Goal: Find specific page/section: Find specific page/section

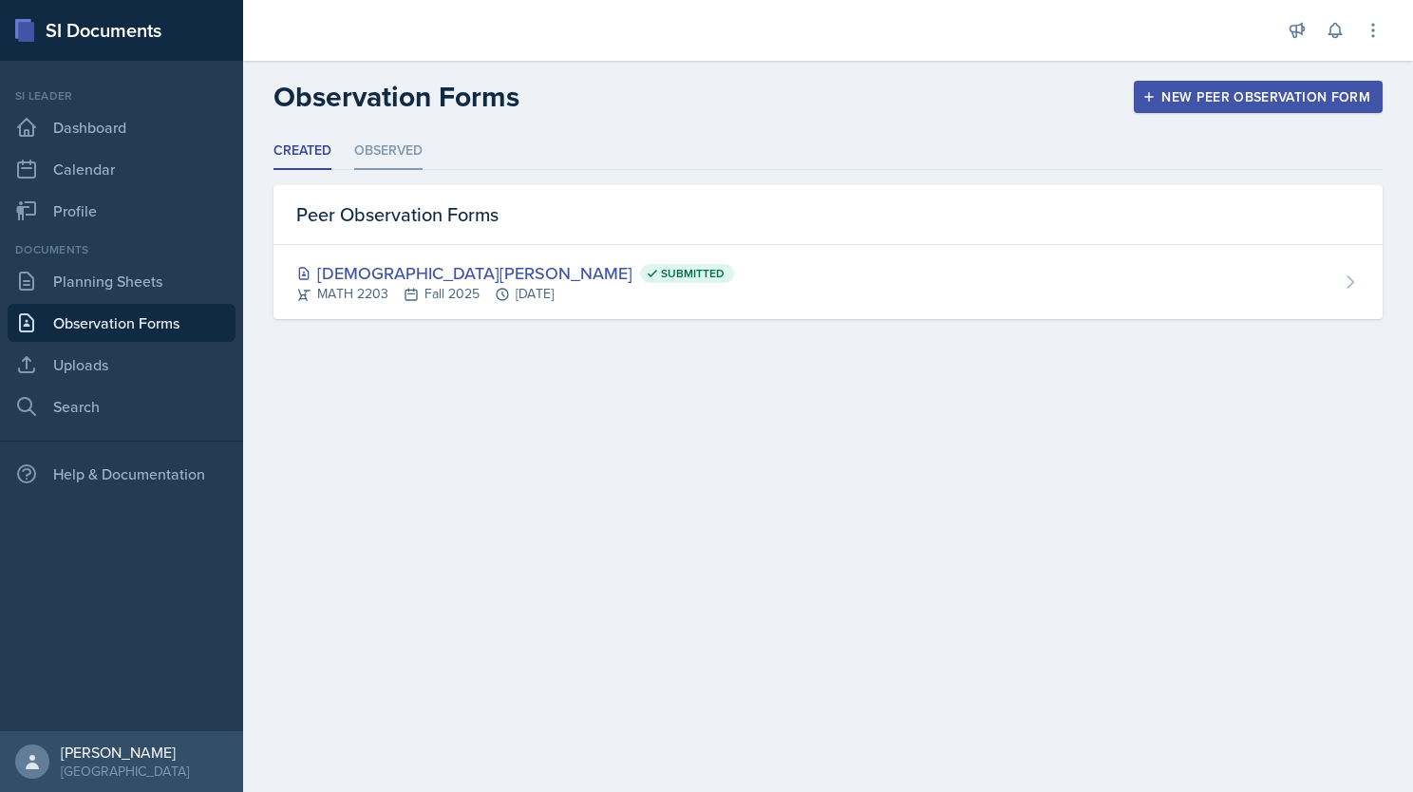
click at [391, 150] on li "Observed" at bounding box center [388, 151] width 68 height 37
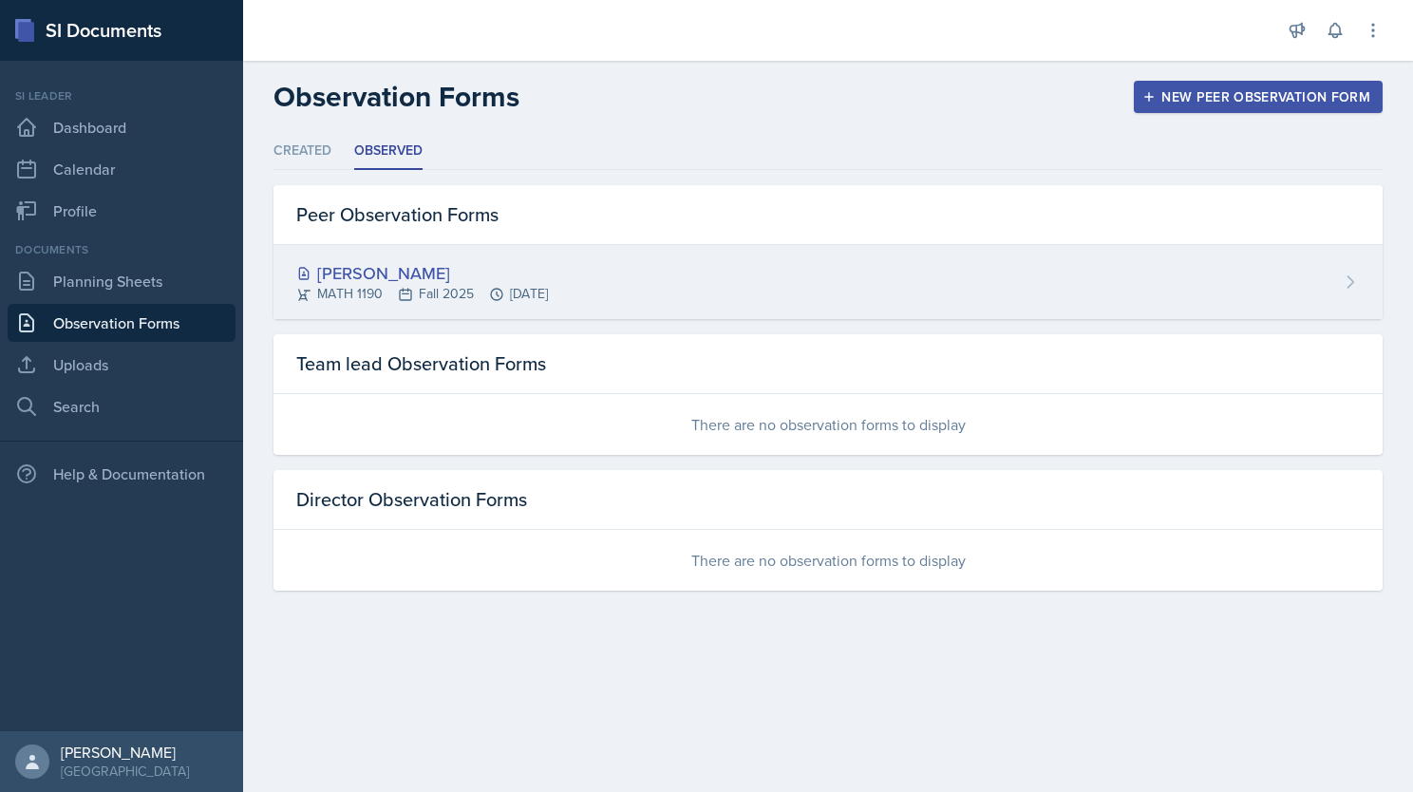
click at [455, 264] on div "[PERSON_NAME]" at bounding box center [422, 273] width 252 height 26
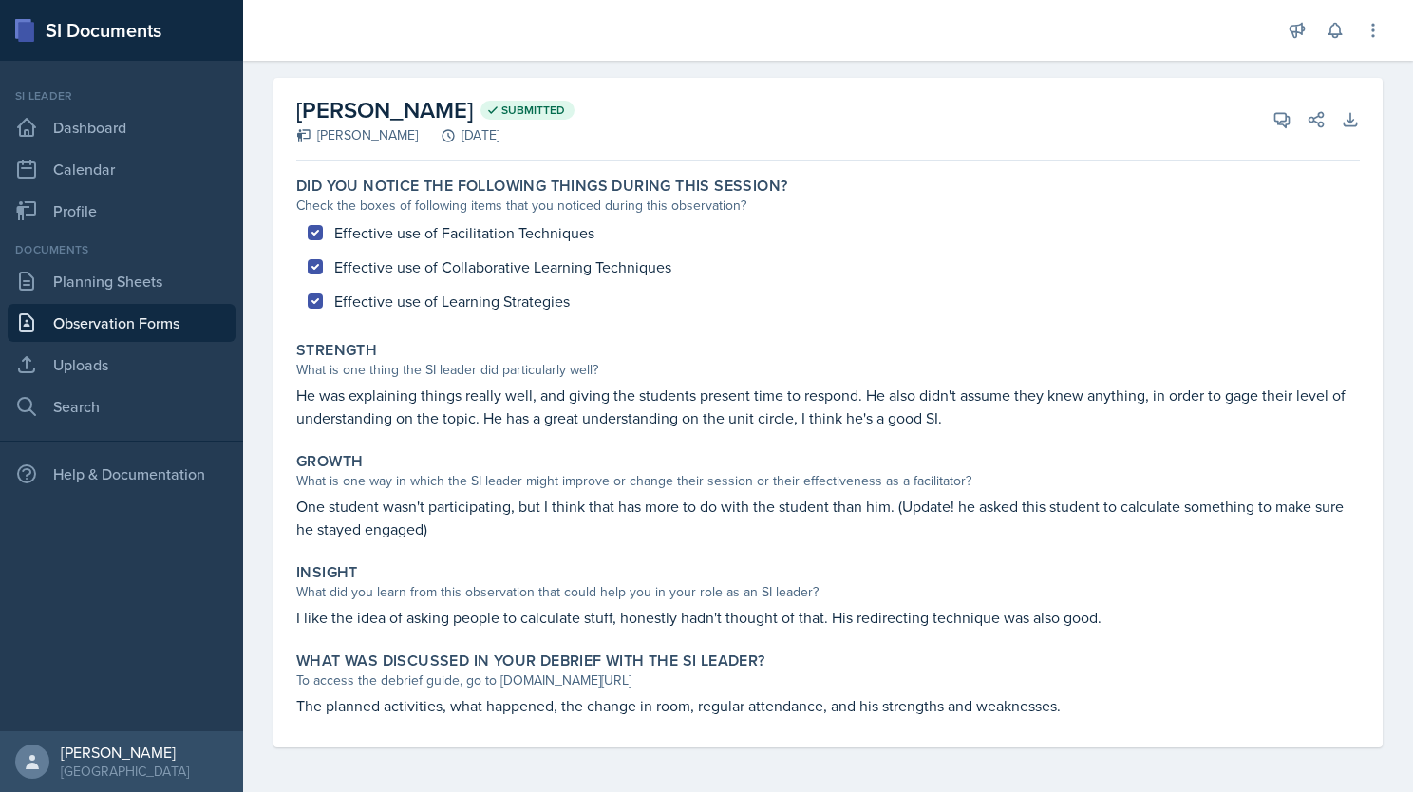
scroll to position [70, 0]
click at [120, 278] on link "Planning Sheets" at bounding box center [122, 281] width 228 height 38
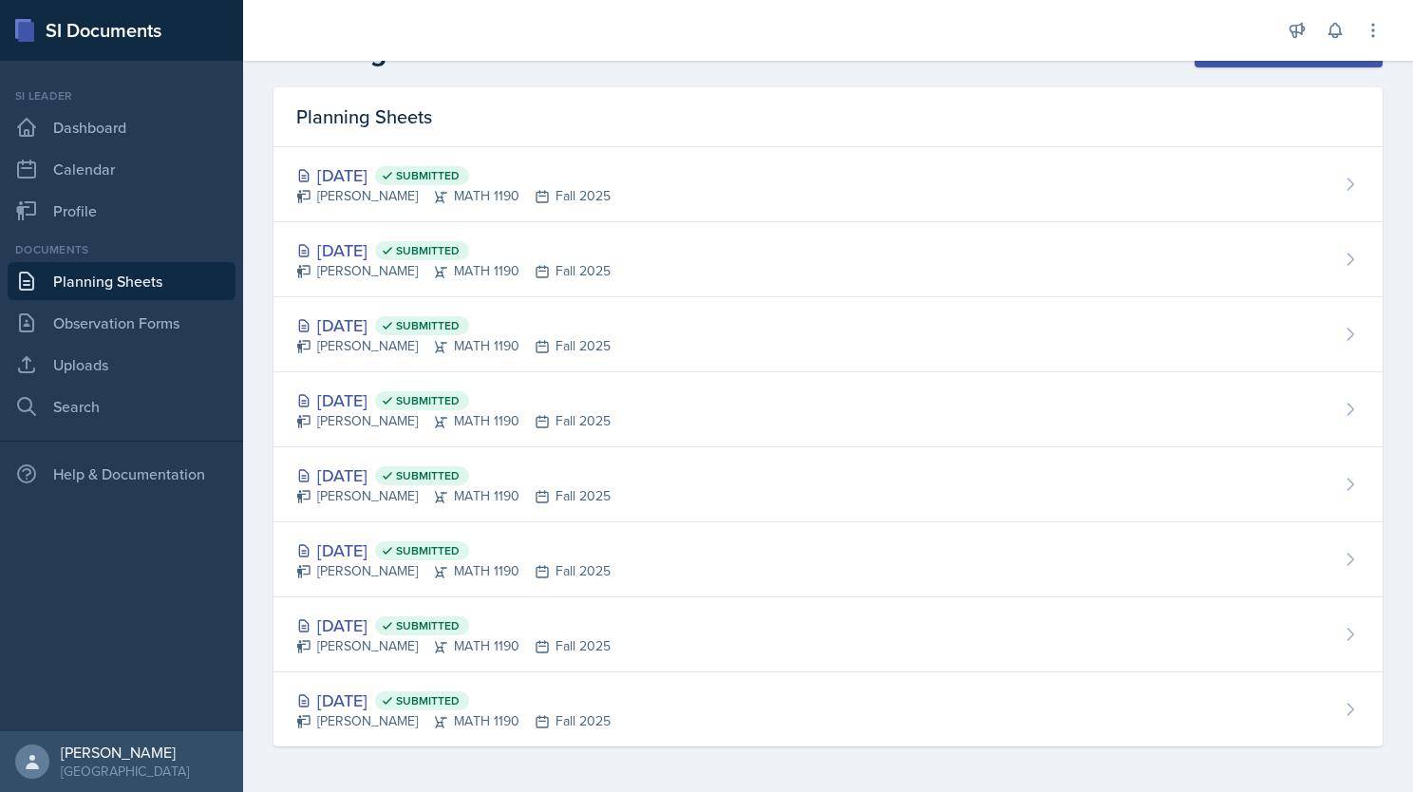
scroll to position [44, 0]
click at [133, 325] on link "Observation Forms" at bounding box center [122, 323] width 228 height 38
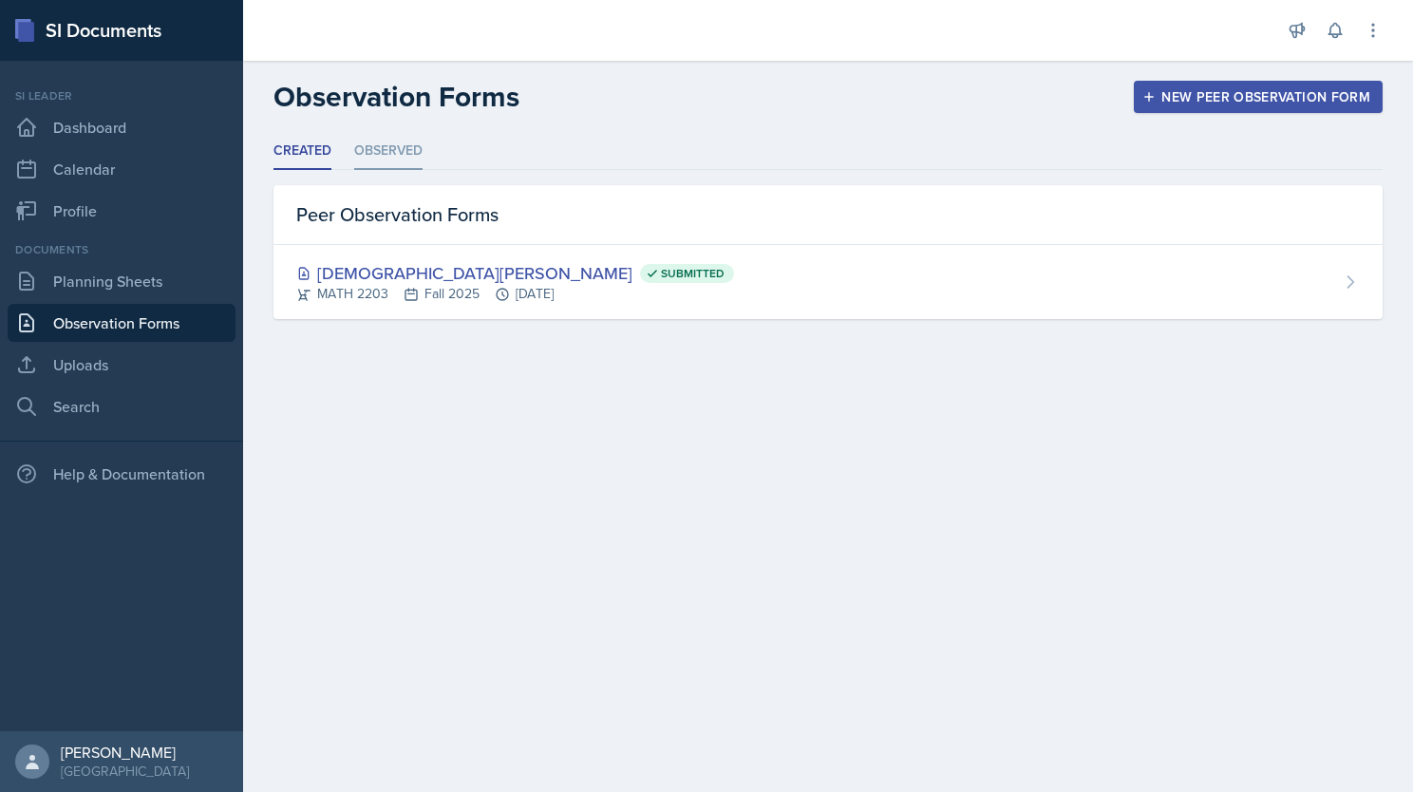
click at [384, 157] on li "Observed" at bounding box center [388, 151] width 68 height 37
